Goal: Find specific page/section: Find specific page/section

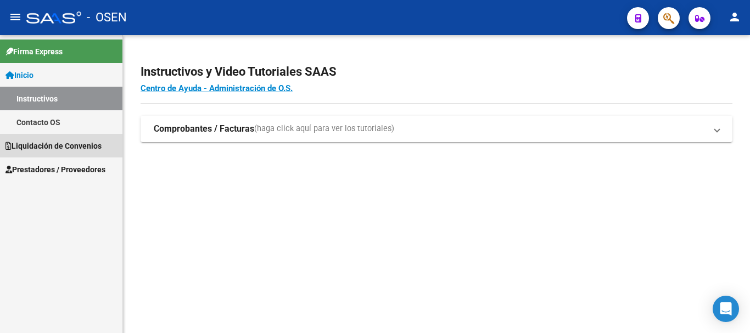
click at [60, 152] on link "Liquidación de Convenios" at bounding box center [61, 146] width 123 height 24
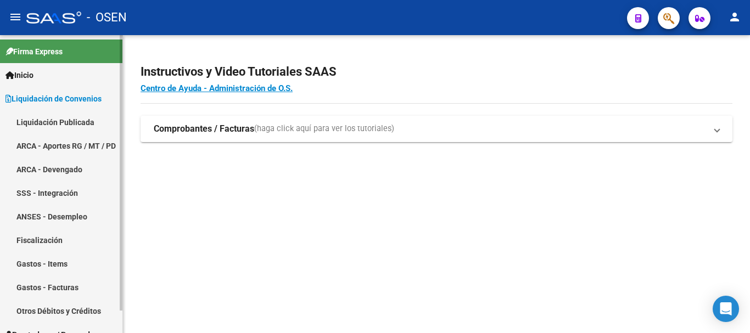
click at [56, 170] on link "ARCA - Devengado" at bounding box center [61, 170] width 123 height 24
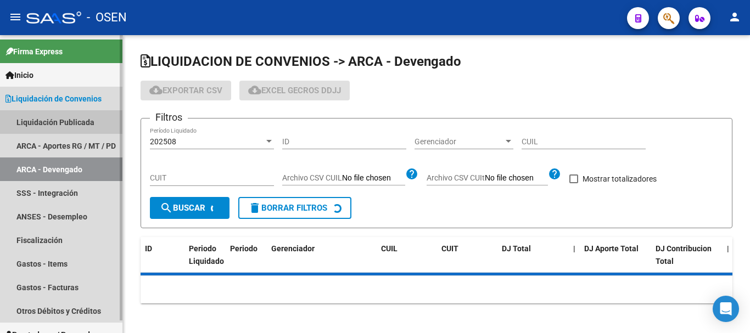
click at [66, 127] on link "Liquidación Publicada" at bounding box center [61, 122] width 123 height 24
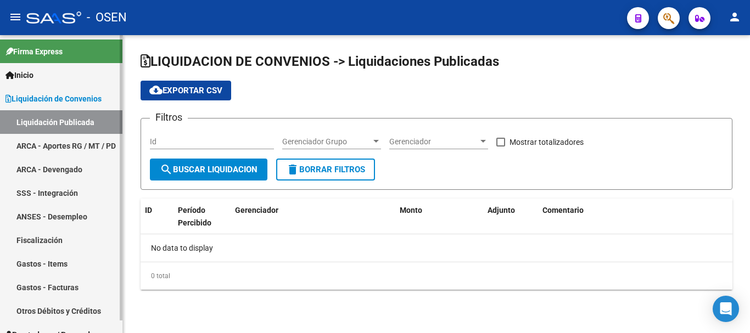
checkbox input "true"
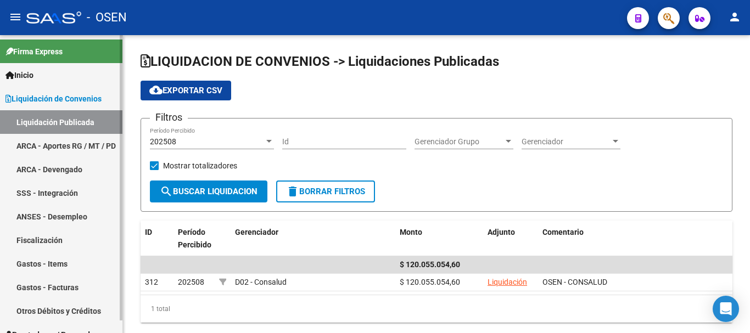
scroll to position [13, 0]
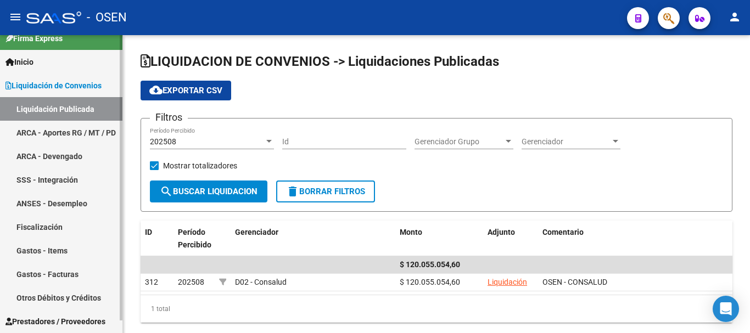
click at [42, 322] on span "Prestadores / Proveedores" at bounding box center [55, 322] width 100 height 12
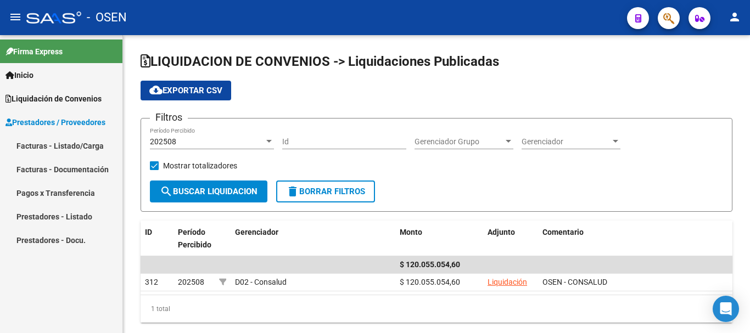
scroll to position [0, 0]
click at [70, 152] on link "Facturas - Listado/Carga" at bounding box center [61, 146] width 123 height 24
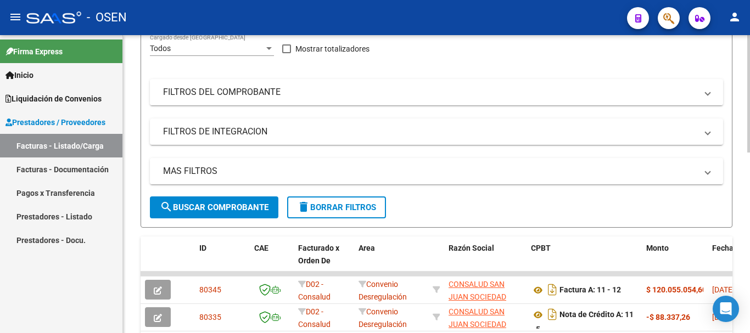
scroll to position [220, 0]
